Goal: Find specific page/section

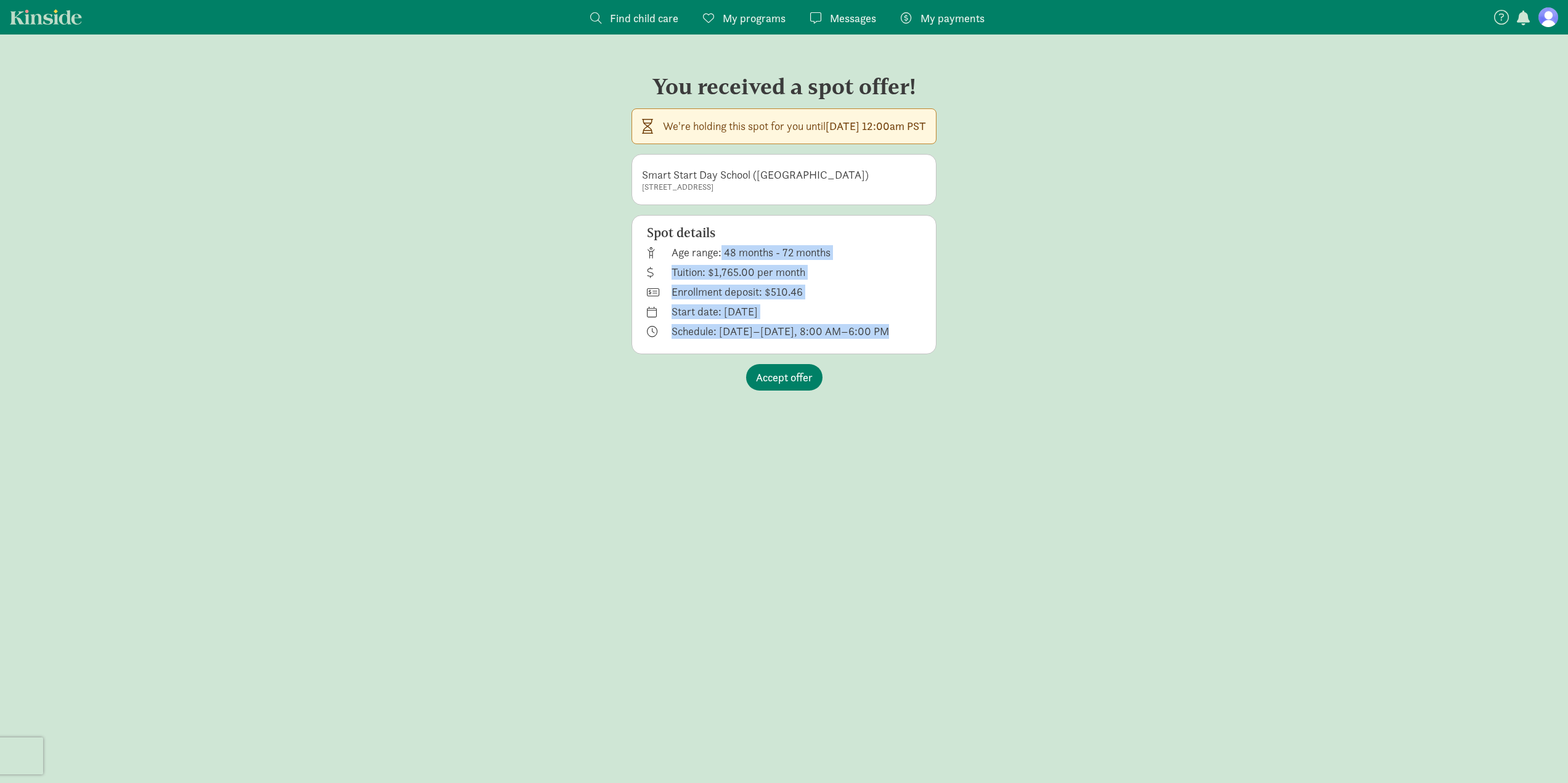
drag, startPoint x: 827, startPoint y: 326, endPoint x: 664, endPoint y: 252, distance: 179.0
click at [659, 250] on div "Spot details Age range: 48 months - 72 months Tuition: $1,765.00 per month Enro…" at bounding box center [784, 284] width 305 height 139
click at [680, 265] on div "Age range: 48 months - 72 months" at bounding box center [726, 275] width 158 height 20
drag, startPoint x: 824, startPoint y: 327, endPoint x: 671, endPoint y: 259, distance: 167.4
click at [671, 259] on div "Spot details Age range: 48 months - 72 months Tuition: $1,765.00 per month Enro…" at bounding box center [784, 284] width 305 height 139
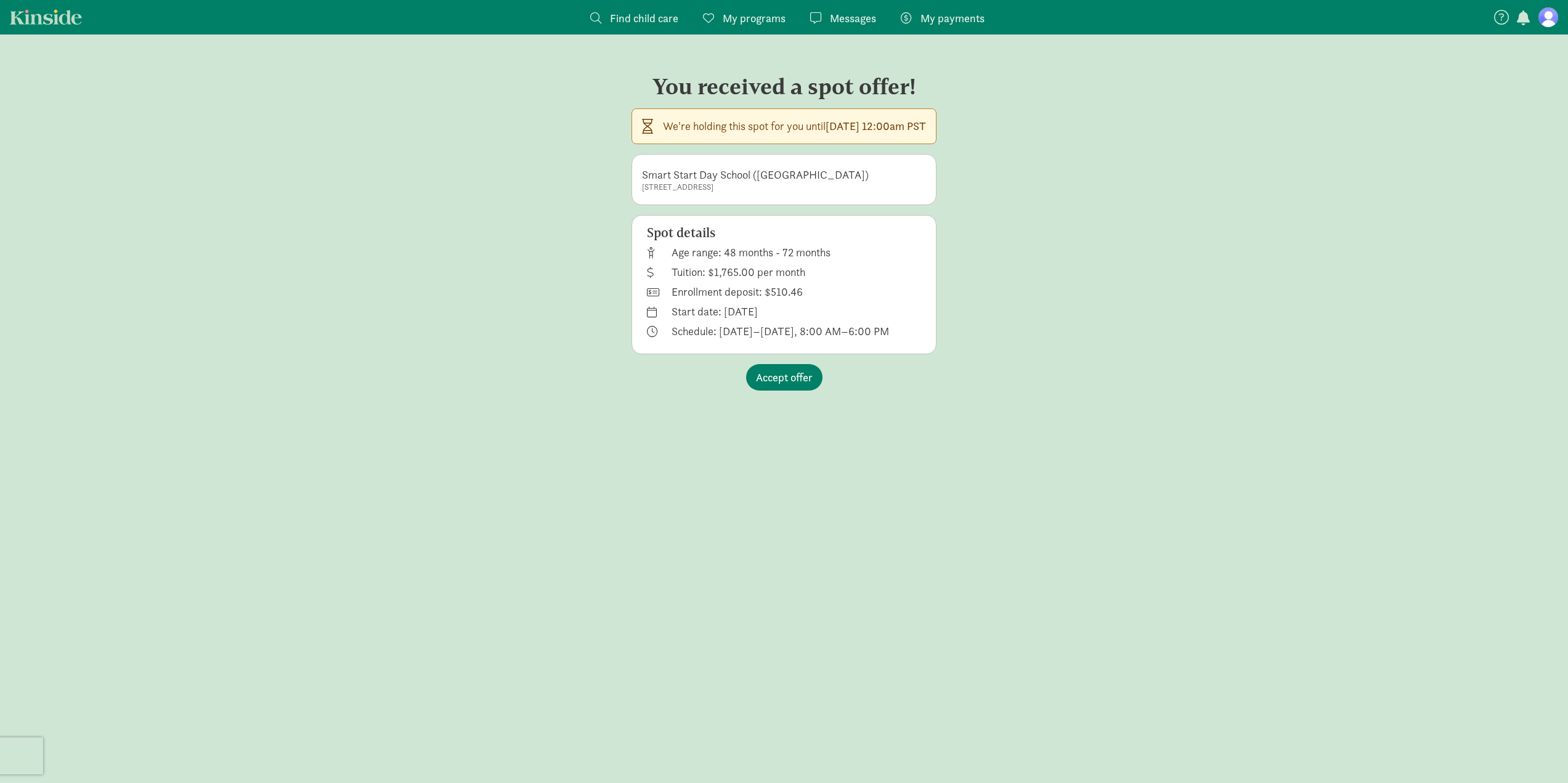
click at [488, 253] on div "You received a spot offer! We're holding this spot for you until [DATE] 12:00am…" at bounding box center [784, 227] width 1568 height 337
click at [872, 11] on span "Messages" at bounding box center [853, 18] width 46 height 16
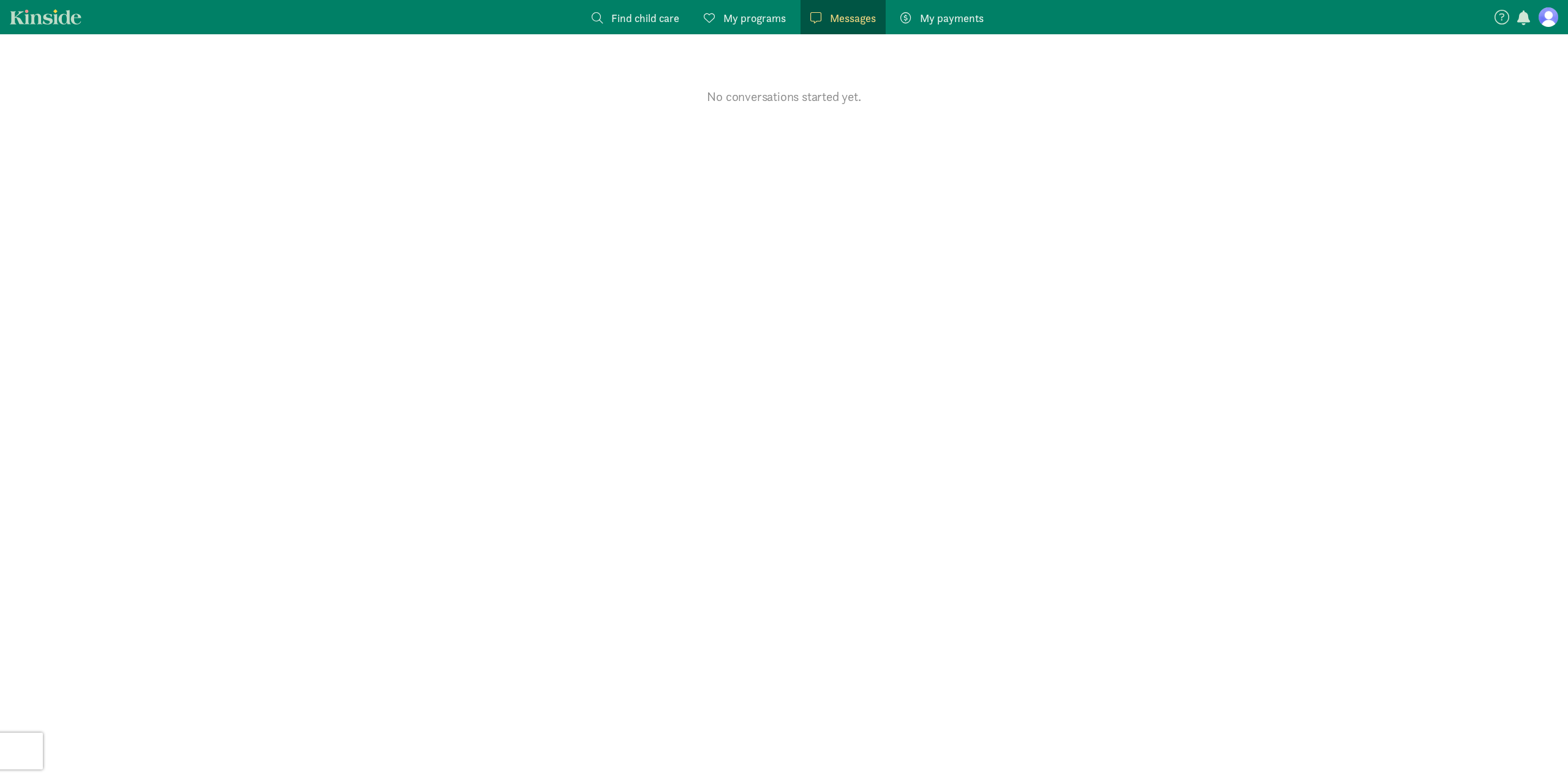
drag, startPoint x: 631, startPoint y: 18, endPoint x: 893, endPoint y: 26, distance: 262.1
click at [631, 17] on span "Find child care" at bounding box center [645, 18] width 68 height 16
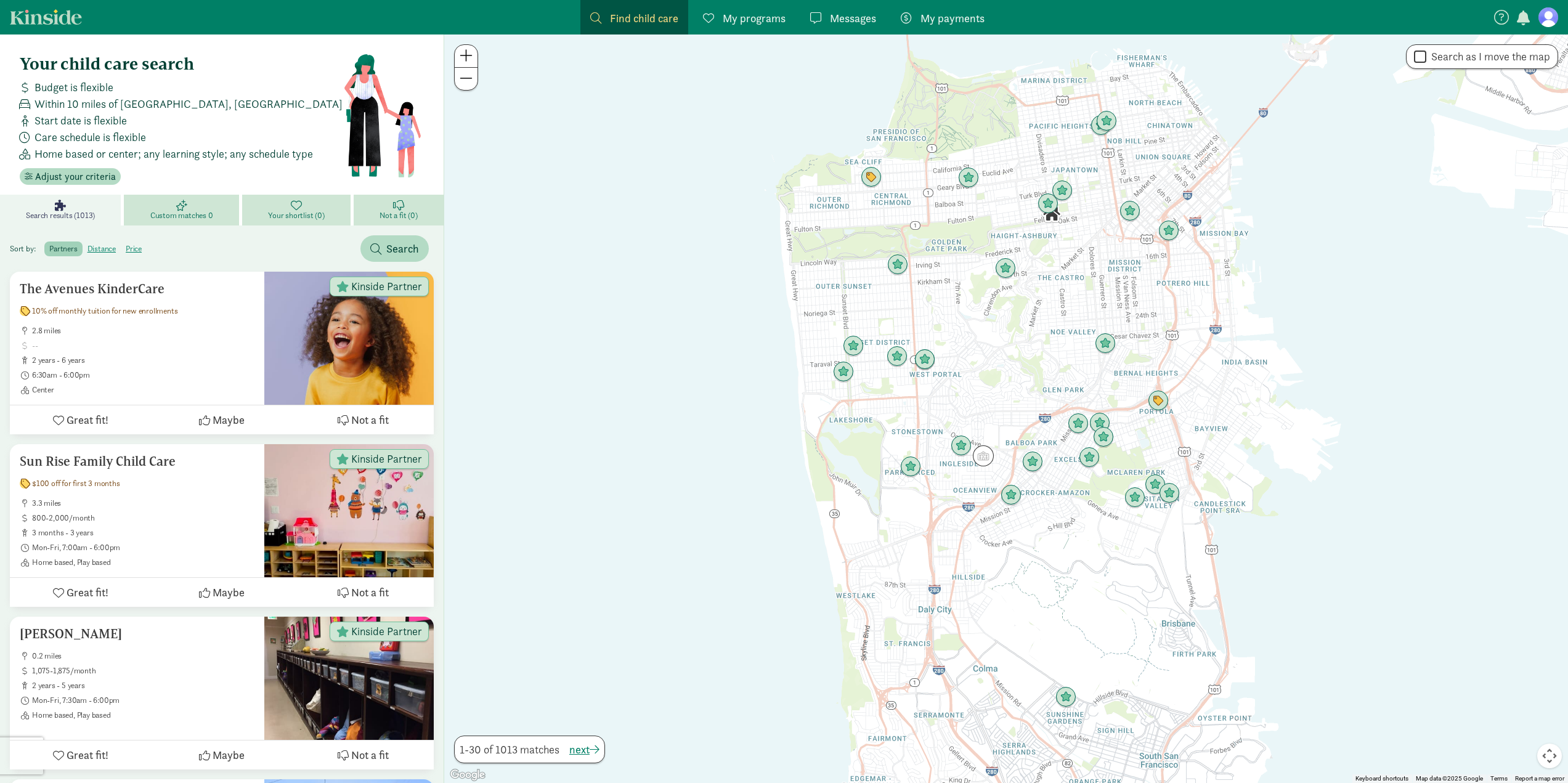
click at [1558, 22] on nav "Find child care Find My programs Programs Messages Messages My payments Pay" at bounding box center [784, 17] width 1568 height 34
click at [1552, 15] on figure at bounding box center [1548, 17] width 20 height 20
